Goal: Information Seeking & Learning: Check status

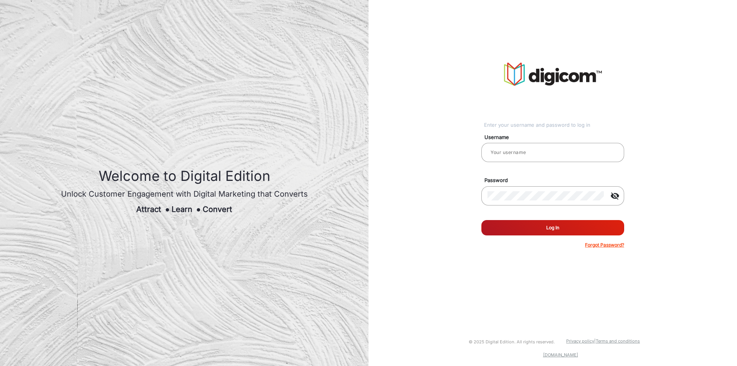
type input "chitra"
click at [520, 232] on button "Log In" at bounding box center [552, 227] width 143 height 15
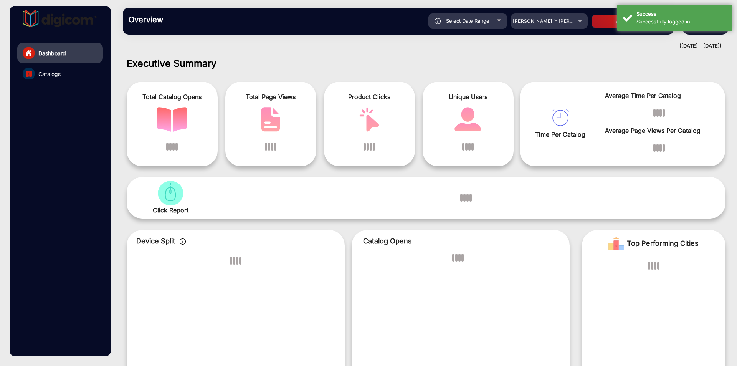
scroll to position [6, 0]
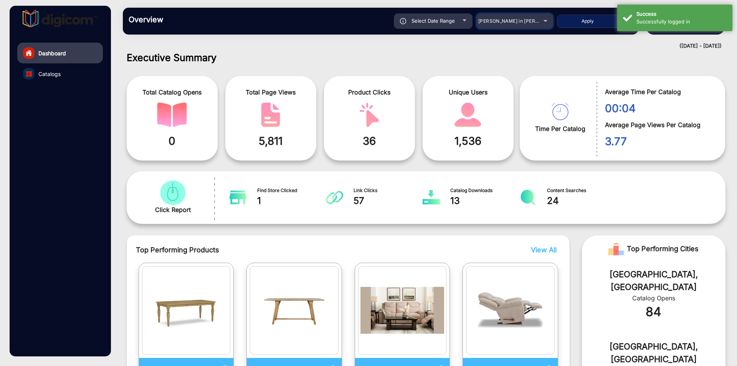
click at [520, 21] on span "[PERSON_NAME] in [PERSON_NAME]" at bounding box center [520, 21] width 85 height 6
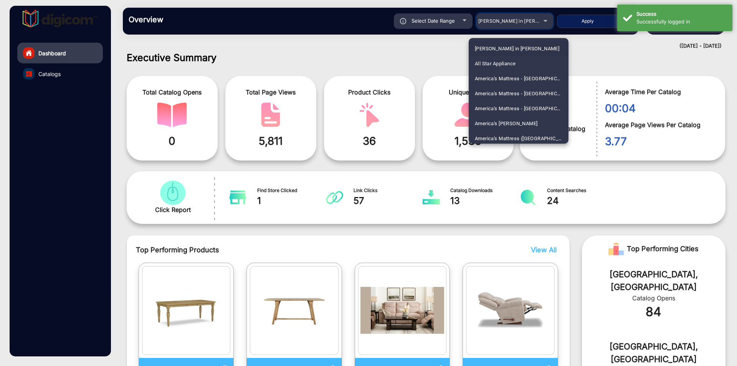
scroll to position [991, 0]
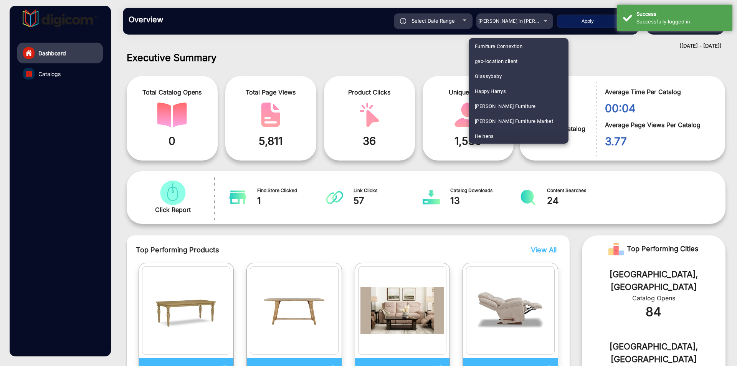
click at [510, 132] on mat-option "Heinens" at bounding box center [519, 136] width 100 height 15
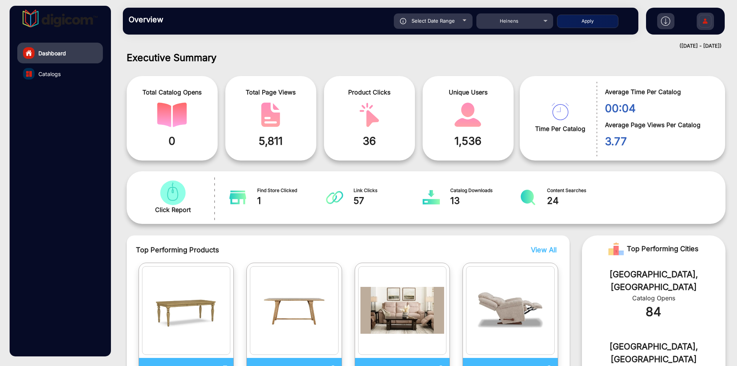
click at [589, 27] on button "Apply" at bounding box center [587, 21] width 61 height 13
type input "[DATE]"
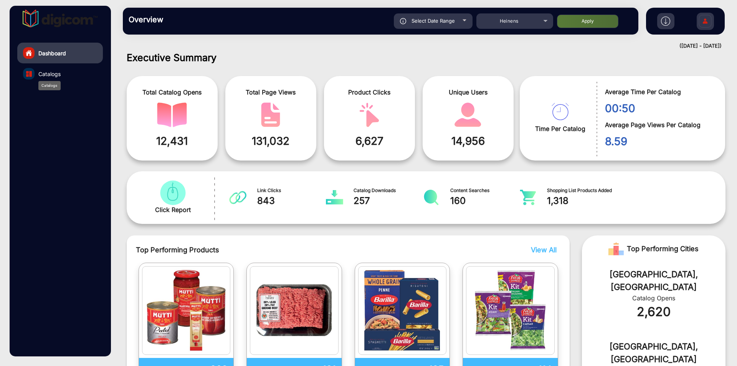
click at [61, 73] on span "Catalogs" at bounding box center [49, 74] width 22 height 8
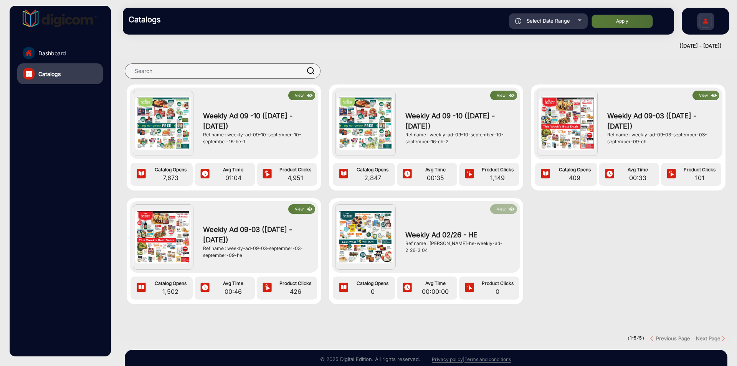
click at [301, 97] on button "View" at bounding box center [301, 96] width 27 height 10
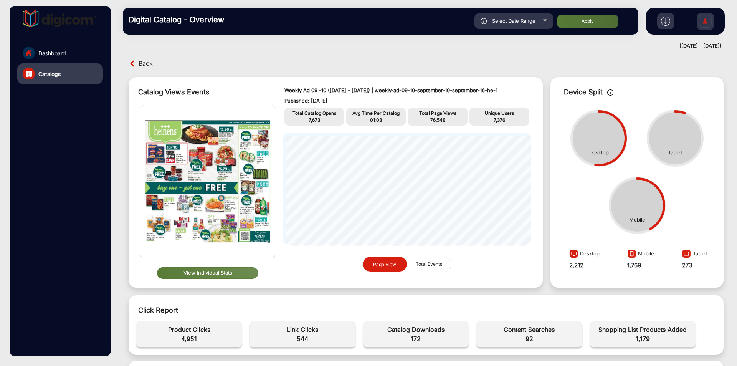
scroll to position [50, 0]
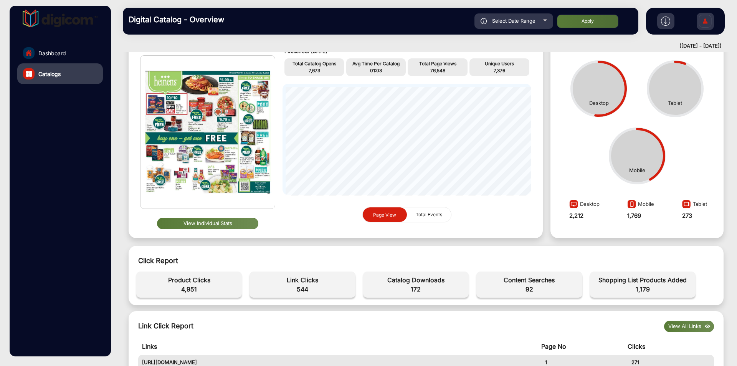
click at [216, 226] on button "View Individual Stats" at bounding box center [207, 224] width 101 height 12
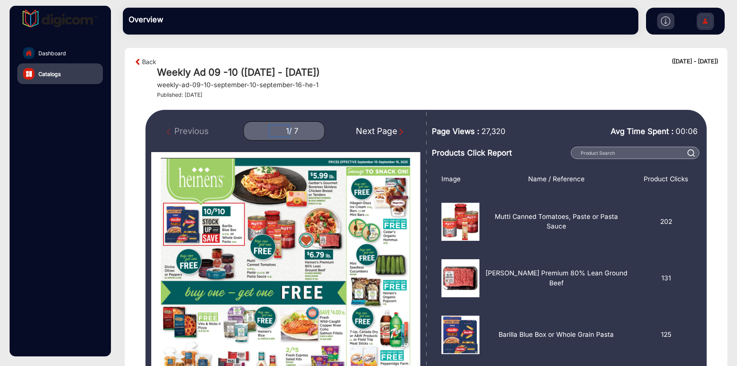
drag, startPoint x: 277, startPoint y: 130, endPoint x: 290, endPoint y: 131, distance: 13.1
click at [290, 131] on div "1 / 7" at bounding box center [283, 130] width 81 height 19
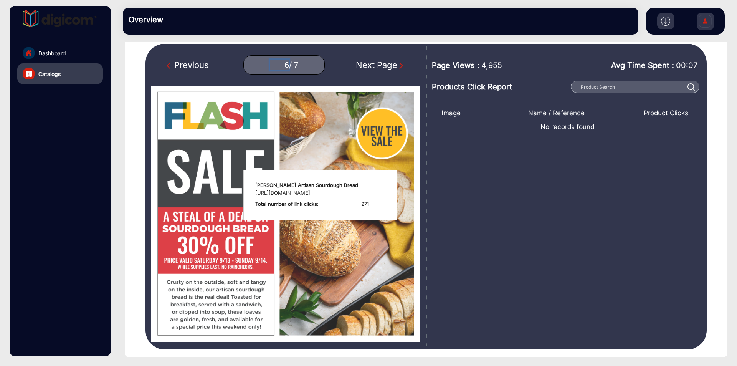
scroll to position [68, 0]
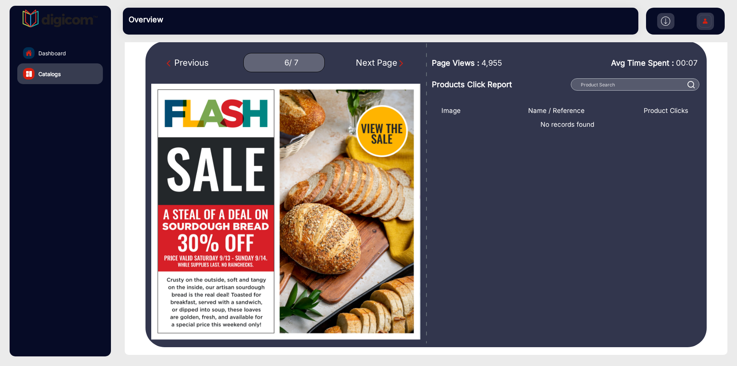
click at [169, 65] on img "Previous Page" at bounding box center [171, 64] width 8 height 8
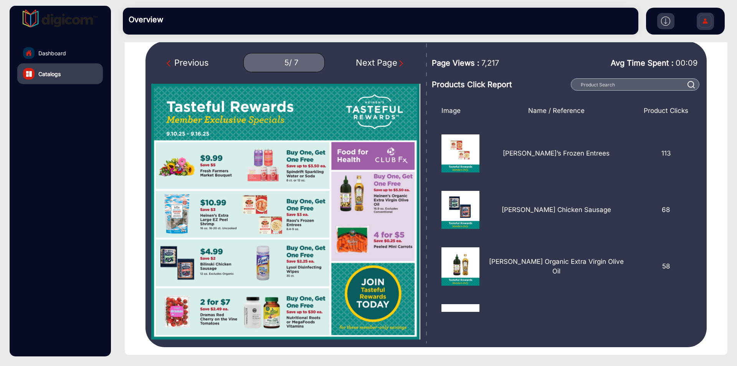
click at [169, 65] on img "Previous Page" at bounding box center [171, 64] width 8 height 8
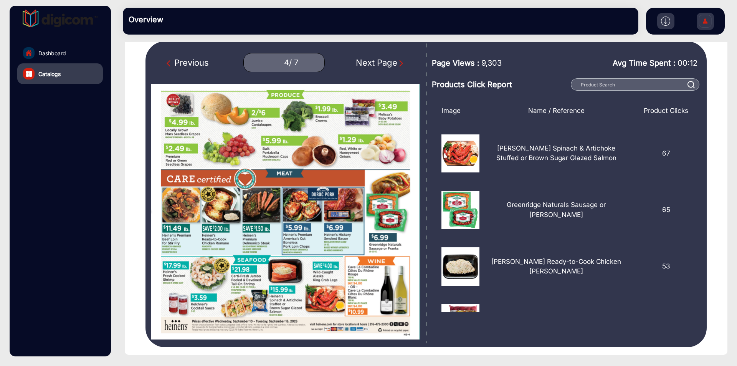
click at [169, 65] on img "Previous Page" at bounding box center [171, 64] width 8 height 8
type input "3"
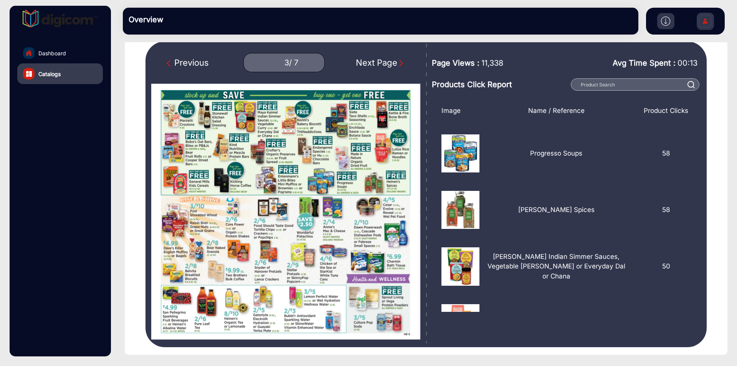
click at [88, 76] on link "Catalogs" at bounding box center [60, 73] width 86 height 21
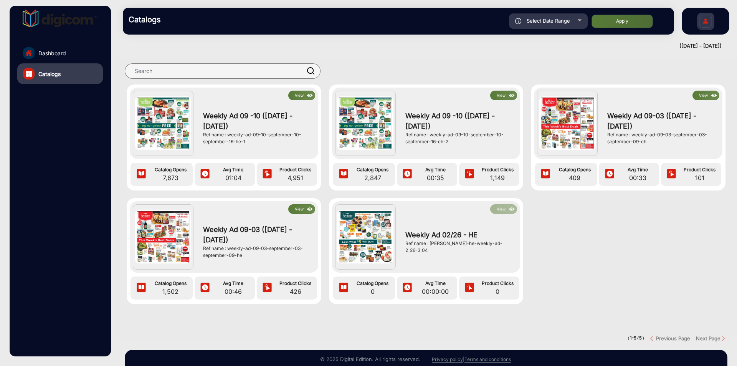
click at [468, 146] on div "Weekly Ad 09 -10 ([DATE] - [DATE]) Ref name : weekly-ad-09-10-september-10-sept…" at bounding box center [460, 128] width 116 height 56
click at [500, 99] on button "View" at bounding box center [503, 96] width 27 height 10
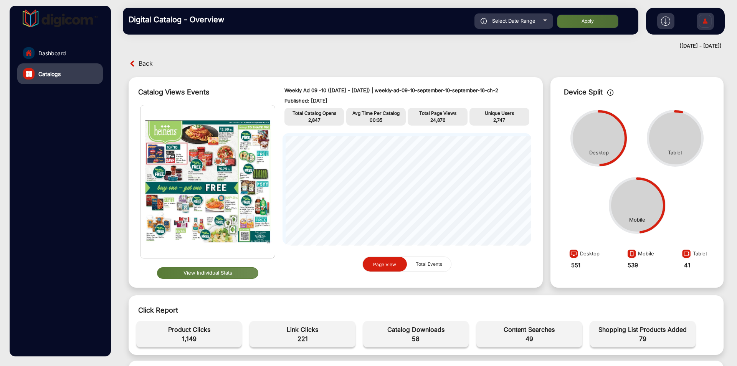
click at [251, 268] on button "View Individual Stats" at bounding box center [207, 273] width 101 height 12
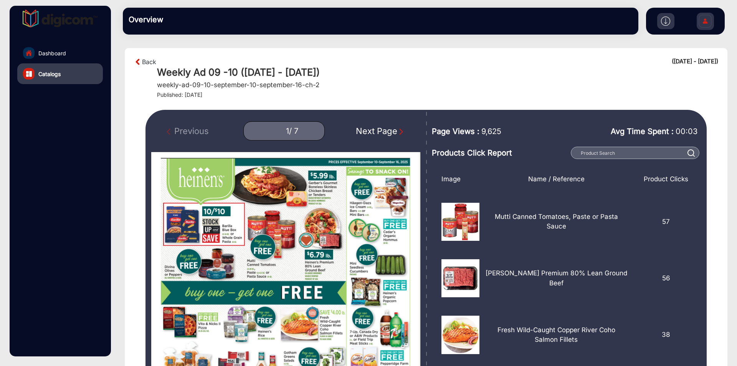
click at [289, 127] on div "/ 7" at bounding box center [293, 131] width 9 height 10
click at [286, 132] on input "1" at bounding box center [279, 131] width 19 height 11
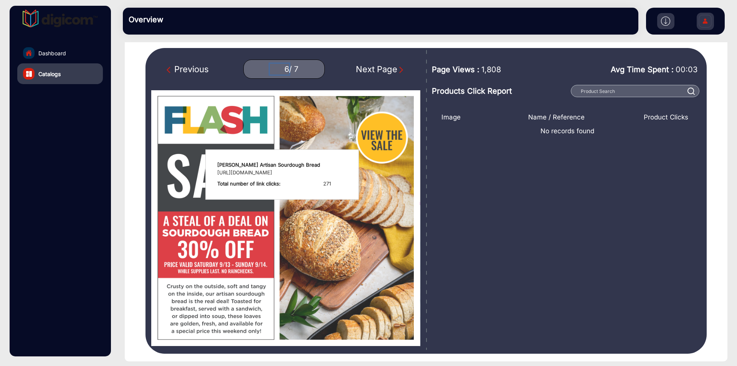
scroll to position [62, 0]
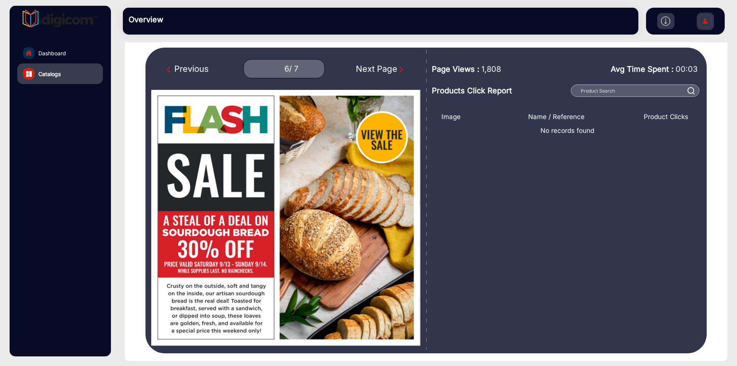
click at [380, 68] on div "Next Page" at bounding box center [380, 69] width 49 height 13
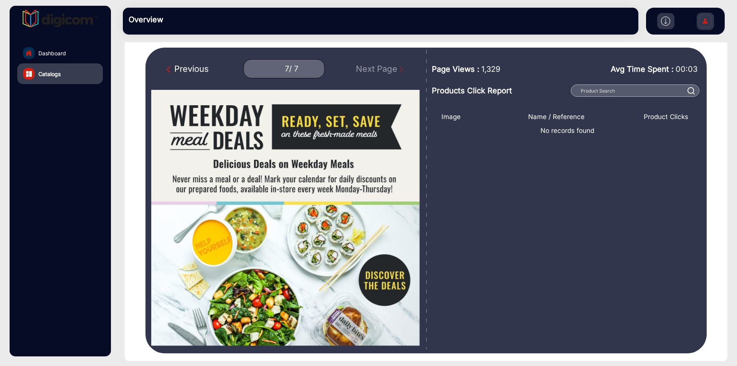
click at [189, 68] on div "Previous" at bounding box center [188, 69] width 42 height 13
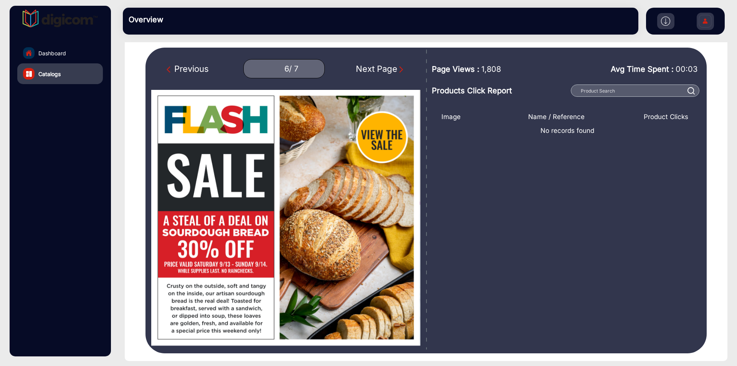
click at [374, 71] on div "Next Page" at bounding box center [380, 69] width 49 height 13
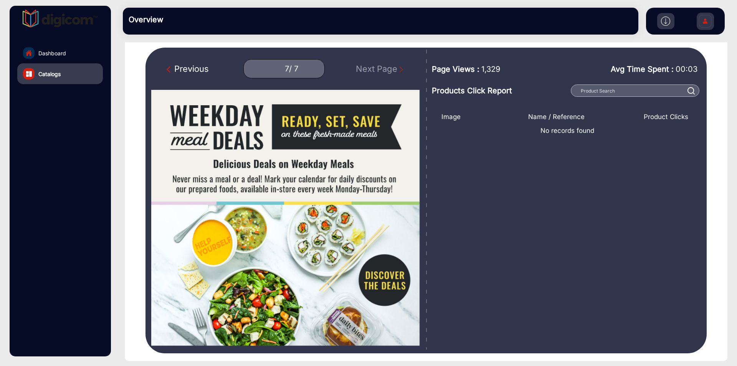
click at [175, 71] on div "Previous" at bounding box center [188, 69] width 42 height 13
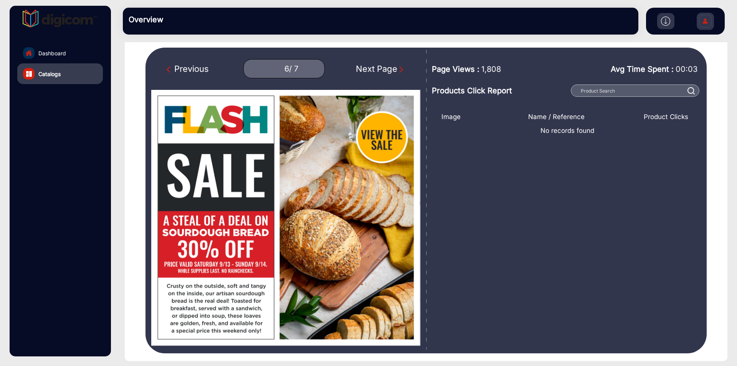
click at [175, 71] on div "Previous" at bounding box center [188, 69] width 42 height 13
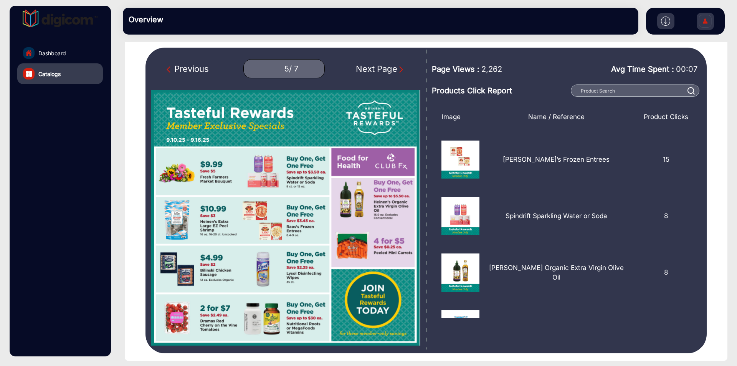
click at [175, 71] on div "Previous" at bounding box center [188, 69] width 42 height 13
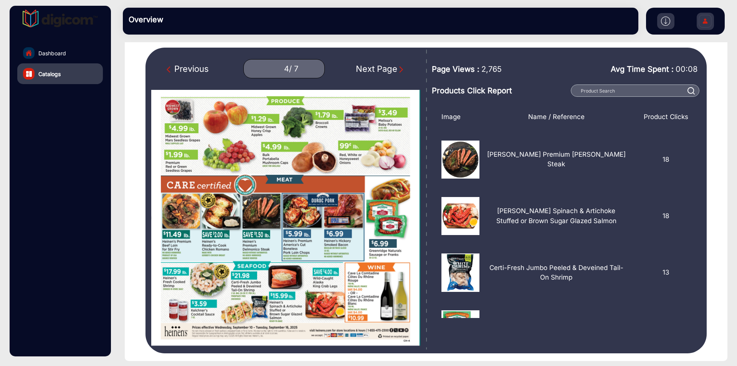
click at [175, 71] on div "Previous" at bounding box center [188, 69] width 42 height 13
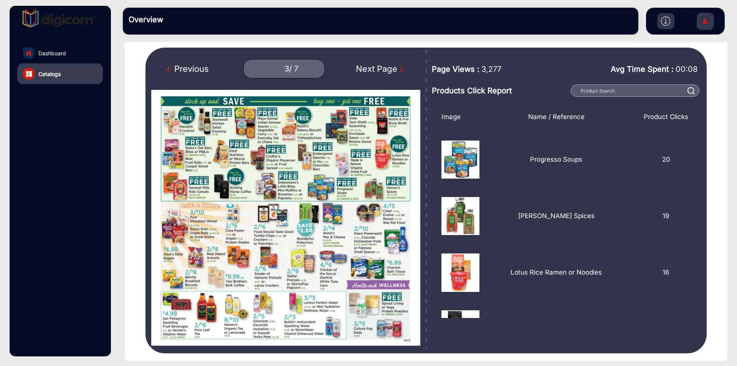
click at [175, 71] on div "Previous" at bounding box center [188, 69] width 42 height 13
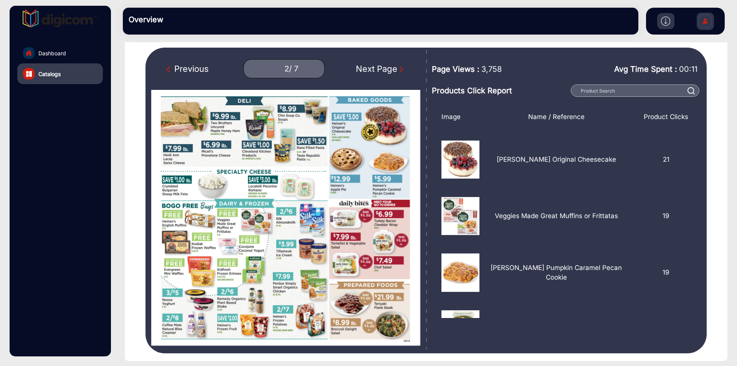
click at [175, 71] on div "Previous" at bounding box center [188, 69] width 42 height 13
type input "1"
click at [175, 71] on div "Previous 1 / 7 Next Page" at bounding box center [285, 68] width 269 height 19
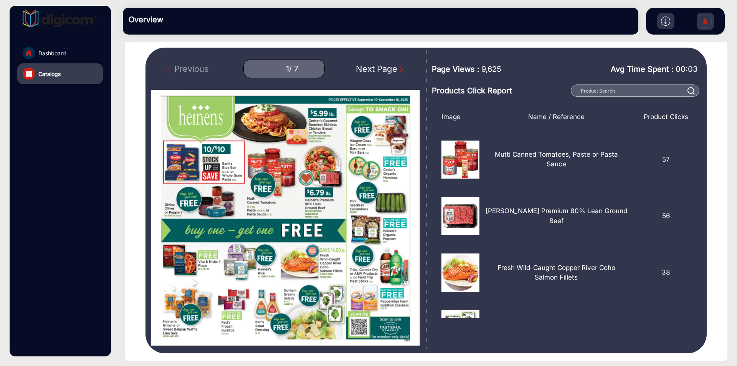
click at [175, 71] on div "Previous 1 / 7 Next Page" at bounding box center [285, 68] width 269 height 19
click at [58, 75] on span "Catalogs" at bounding box center [49, 74] width 22 height 8
click at [56, 76] on span "Catalogs" at bounding box center [49, 74] width 22 height 8
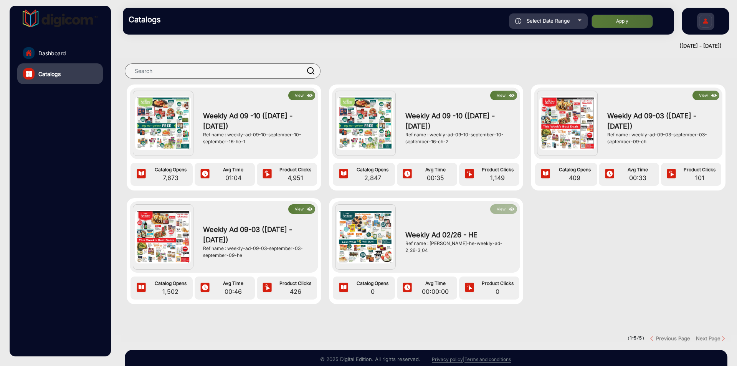
click at [511, 92] on img at bounding box center [512, 95] width 9 height 8
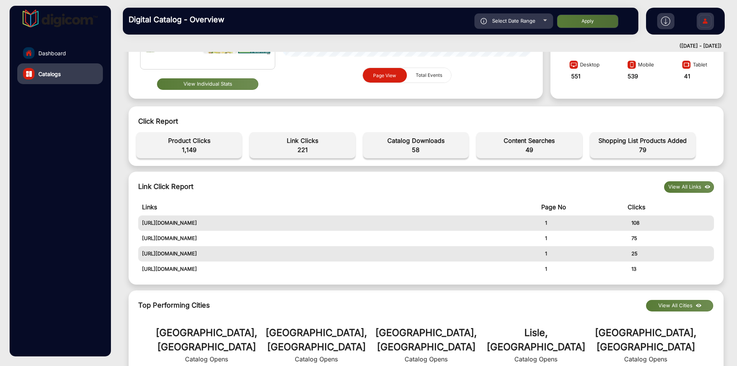
scroll to position [193, 0]
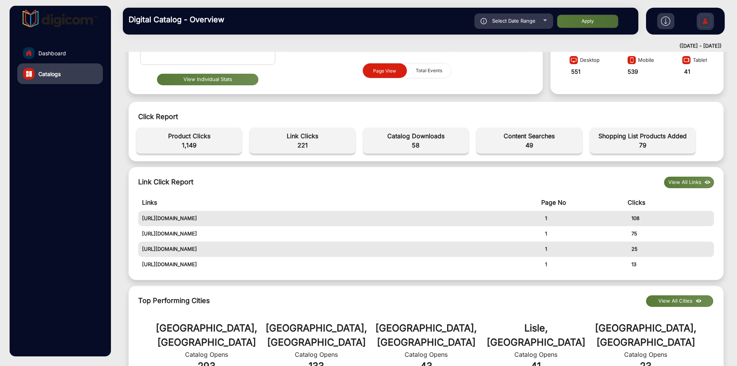
click at [433, 289] on div "Top Performing Cities View All Cities [GEOGRAPHIC_DATA], [GEOGRAPHIC_DATA] Cata…" at bounding box center [426, 336] width 595 height 101
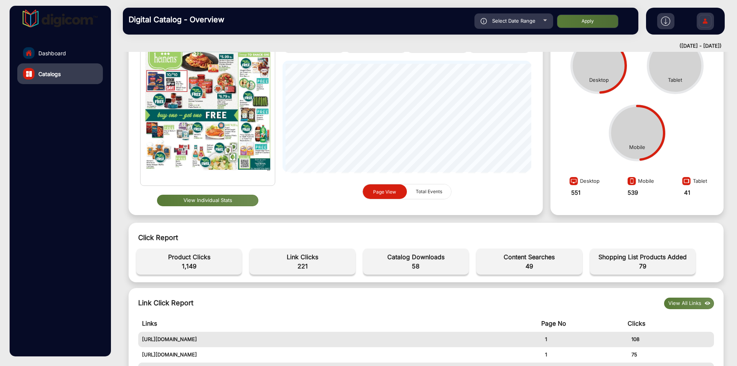
scroll to position [0, 0]
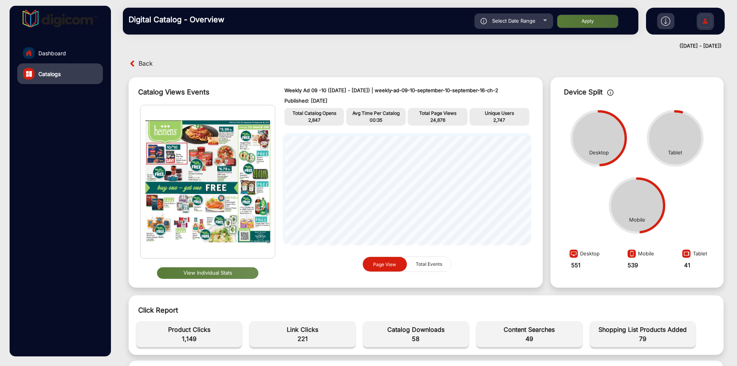
click at [142, 63] on span "Back" at bounding box center [146, 64] width 14 height 12
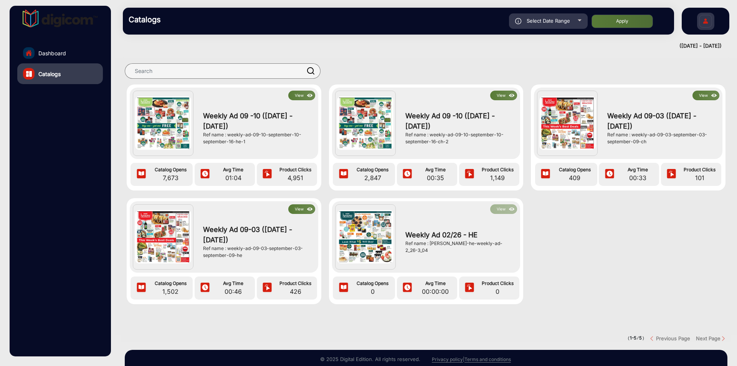
click at [304, 93] on button "View" at bounding box center [301, 96] width 27 height 10
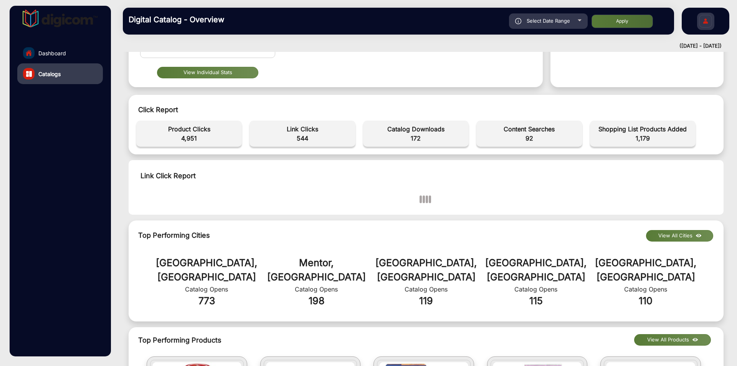
scroll to position [198, 0]
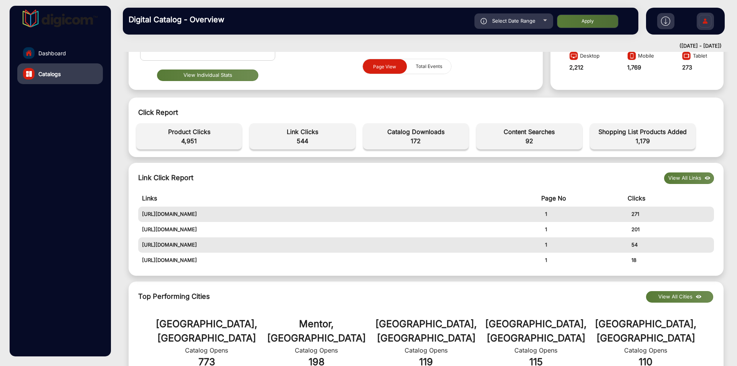
click at [323, 137] on span "544" at bounding box center [302, 140] width 98 height 9
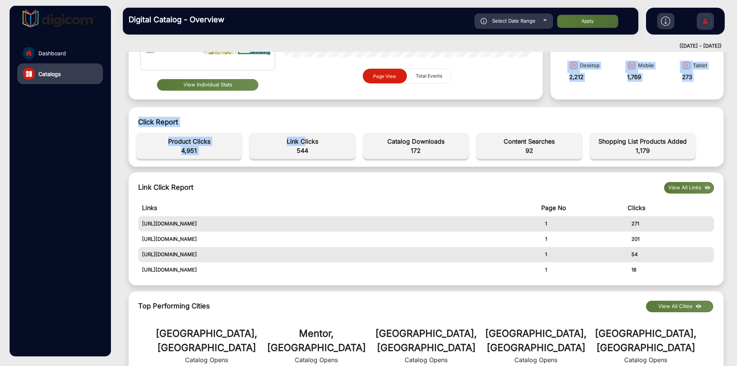
scroll to position [162, 0]
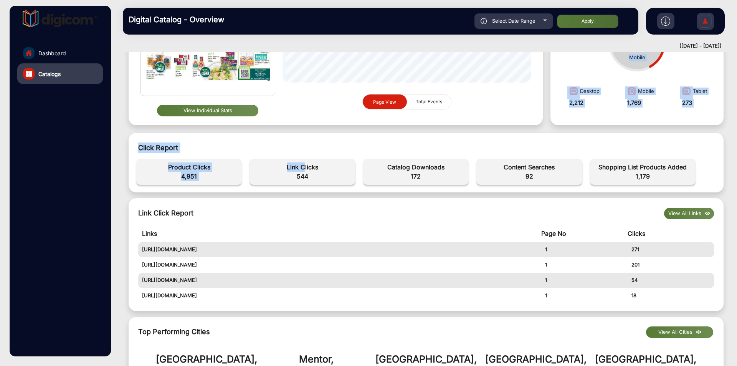
drag, startPoint x: 323, startPoint y: 137, endPoint x: 275, endPoint y: 93, distance: 65.8
